Goal: Task Accomplishment & Management: Use online tool/utility

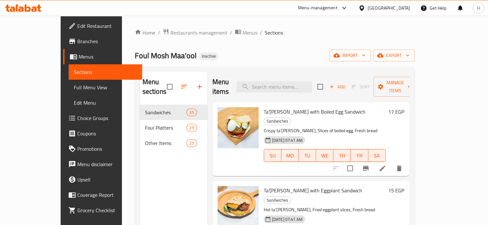
click at [282, 75] on div "Menu items Add Sort Manage items" at bounding box center [310, 87] width 197 height 30
click at [281, 81] on input "search" at bounding box center [274, 86] width 76 height 11
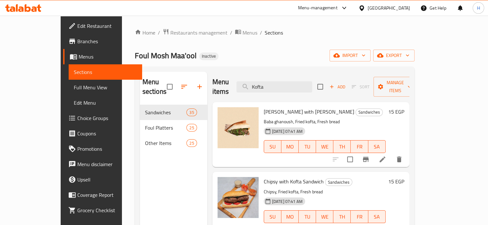
type input "Kofta"
click at [163, 156] on div "Menu sections Sandwiches 35 Foul Platters 25 Other Items 25" at bounding box center [173, 184] width 67 height 225
click at [228, 59] on div "Foul Mosh Maa'ool Inactive import export" at bounding box center [275, 56] width 280 height 12
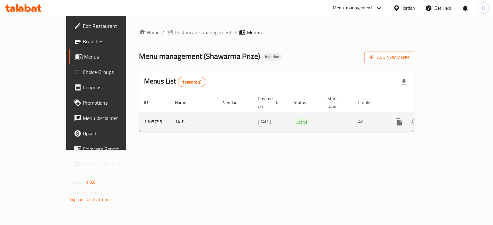
click at [449, 118] on icon "enhanced table" at bounding box center [445, 122] width 8 height 8
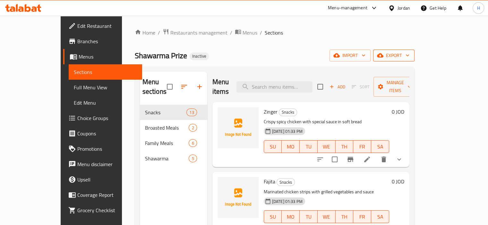
click at [409, 55] on span "export" at bounding box center [393, 56] width 31 height 8
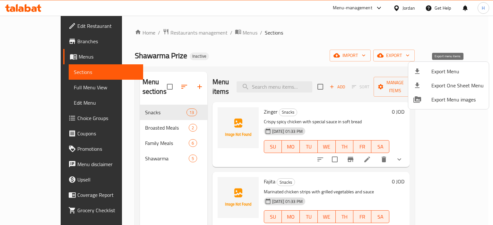
click at [451, 75] on span "Export Menu" at bounding box center [457, 72] width 52 height 8
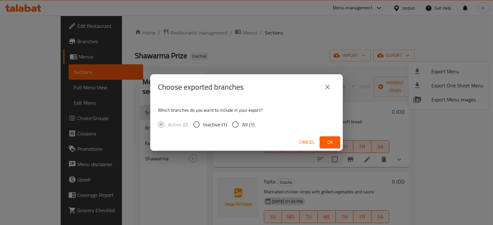
click at [242, 124] on span "All (1)" at bounding box center [248, 125] width 13 height 8
click at [241, 124] on input "All (1)" at bounding box center [234, 124] width 13 height 13
radio input "true"
click at [326, 142] on span "Ok" at bounding box center [330, 143] width 10 height 8
